Goal: Information Seeking & Learning: Learn about a topic

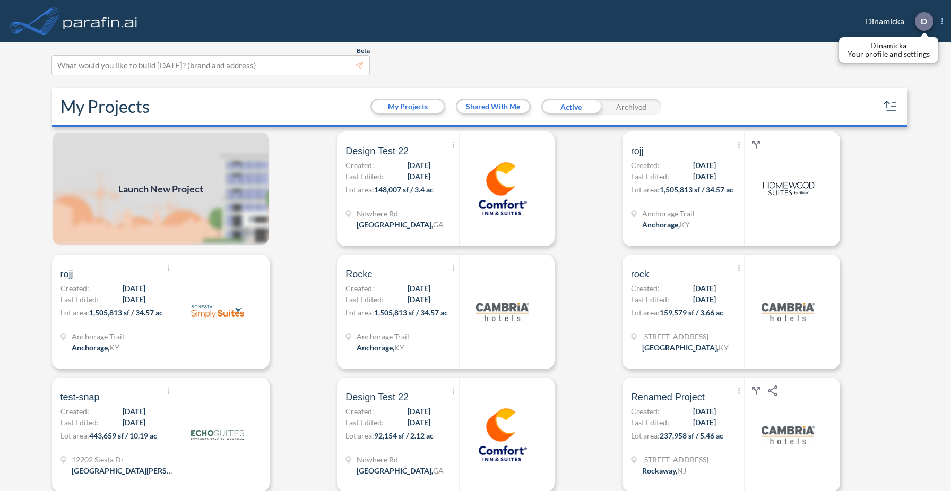
click at [930, 19] on div at bounding box center [924, 21] width 19 height 19
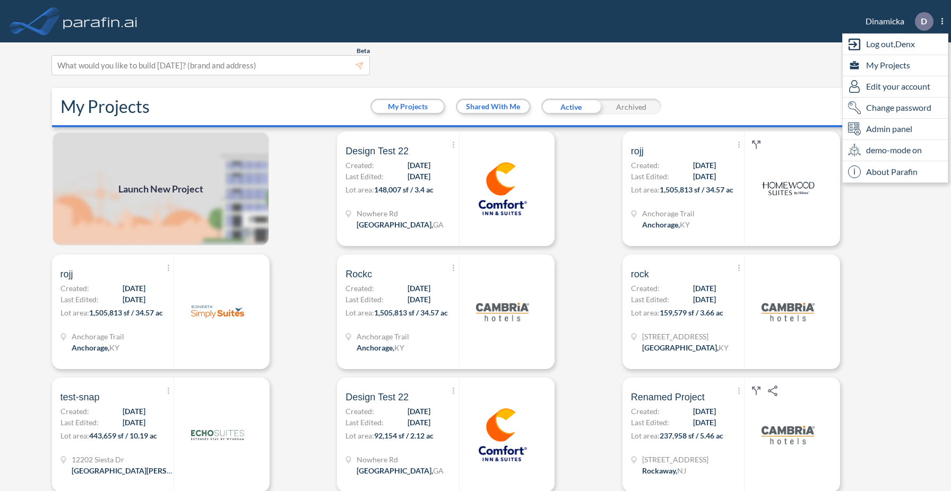
click at [754, 95] on div "My Projects My Projects Shared With Me Active Archived" at bounding box center [480, 107] width 856 height 39
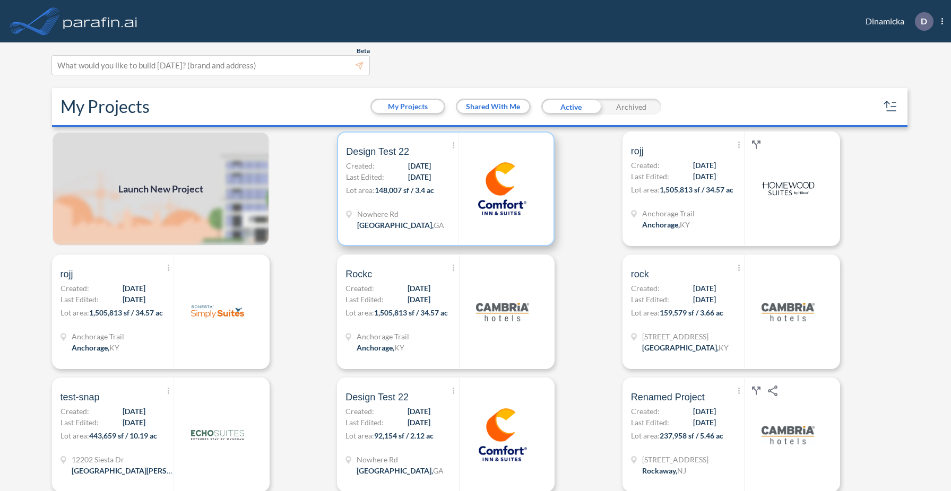
click at [410, 209] on div "Nowhere Rd Athens , GA" at bounding box center [402, 221] width 112 height 25
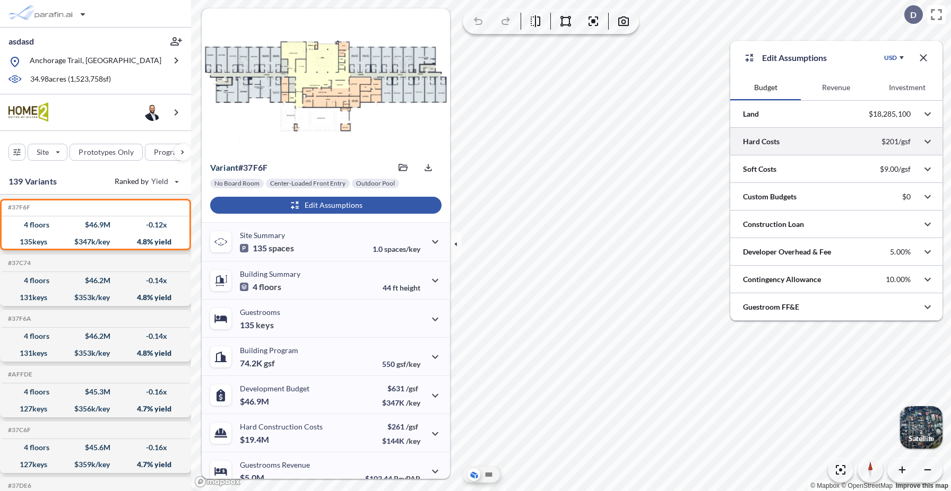
click at [773, 143] on div at bounding box center [836, 141] width 212 height 27
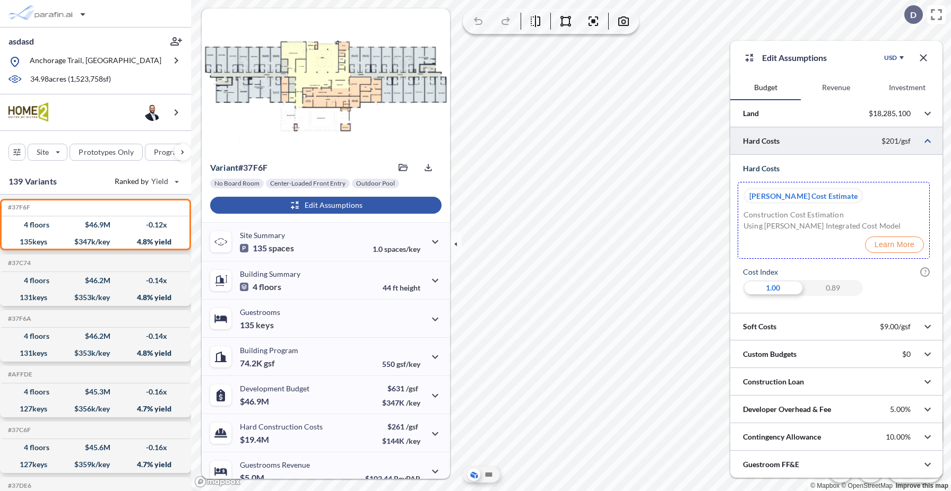
click at [884, 281] on div "1.00 0.89" at bounding box center [836, 288] width 187 height 16
click at [901, 247] on button "Learn More" at bounding box center [894, 245] width 59 height 16
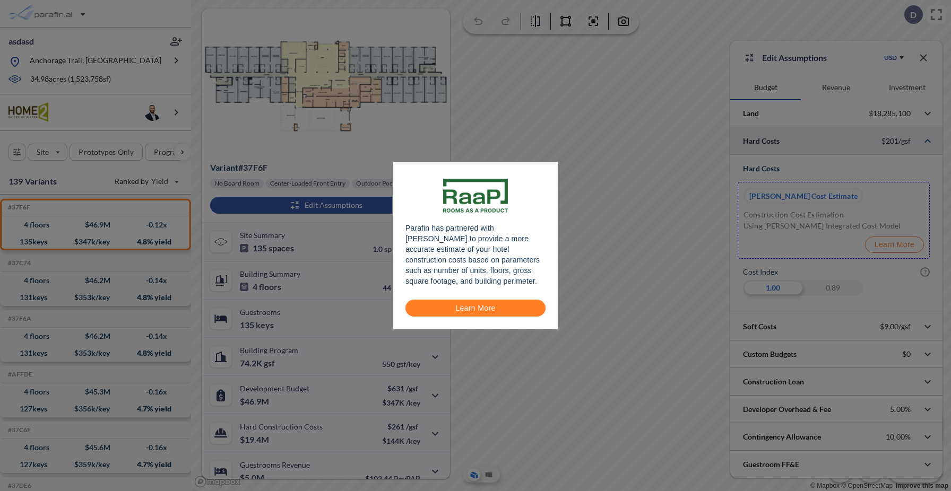
click at [489, 304] on button "Learn More" at bounding box center [475, 308] width 140 height 17
click at [815, 209] on div "Parafin has partnered with RaaP to provide a more accurate estimate of your hot…" at bounding box center [475, 245] width 951 height 491
